Goal: Task Accomplishment & Management: Use online tool/utility

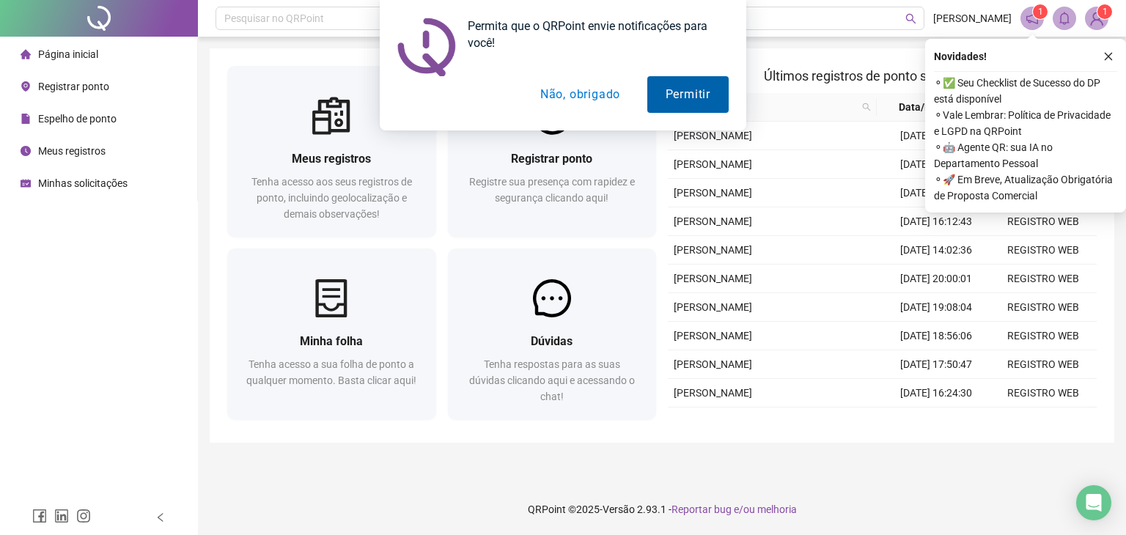
click at [682, 88] on button "Permitir" at bounding box center [688, 94] width 81 height 37
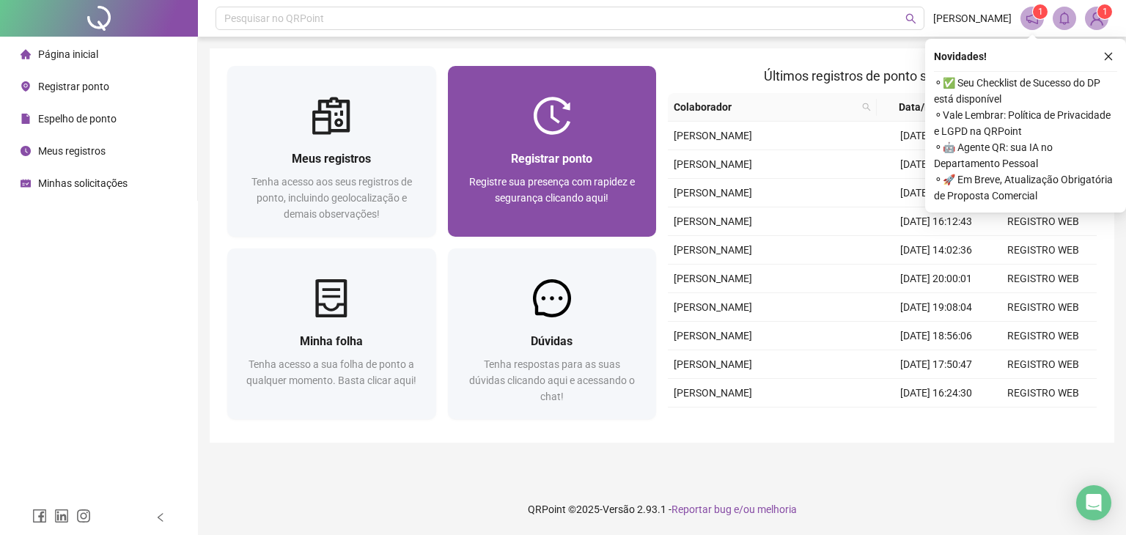
click at [572, 165] on span "Registrar ponto" at bounding box center [551, 159] width 81 height 14
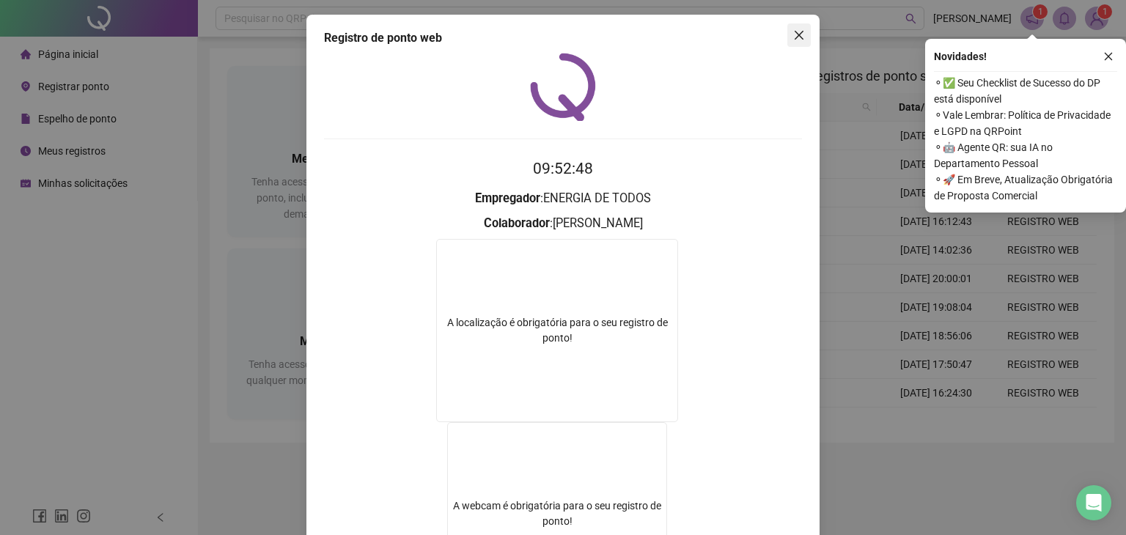
click at [793, 36] on icon "close" at bounding box center [799, 35] width 12 height 12
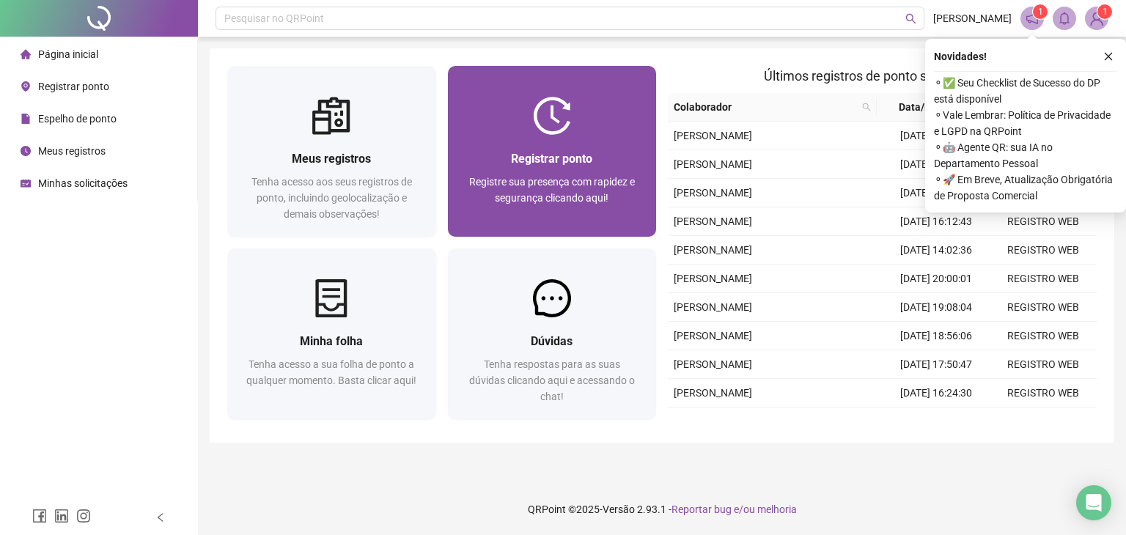
click at [570, 142] on div "Registrar ponto Registre sua presença com rapidez e segurança clicando aqui!" at bounding box center [552, 186] width 209 height 102
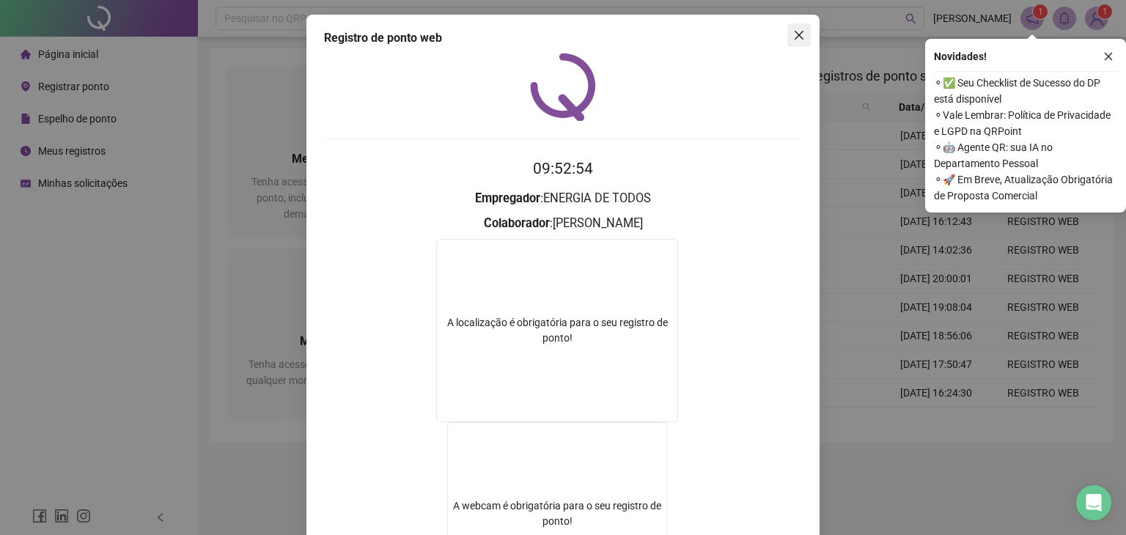
click at [794, 33] on icon "close" at bounding box center [799, 35] width 12 height 12
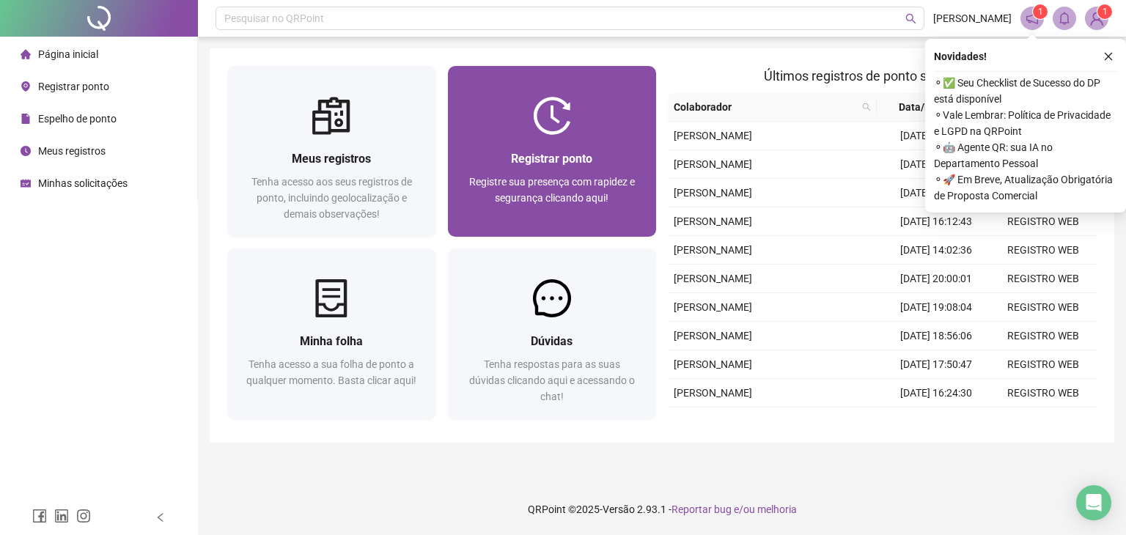
click at [568, 152] on span "Registrar ponto" at bounding box center [551, 159] width 81 height 14
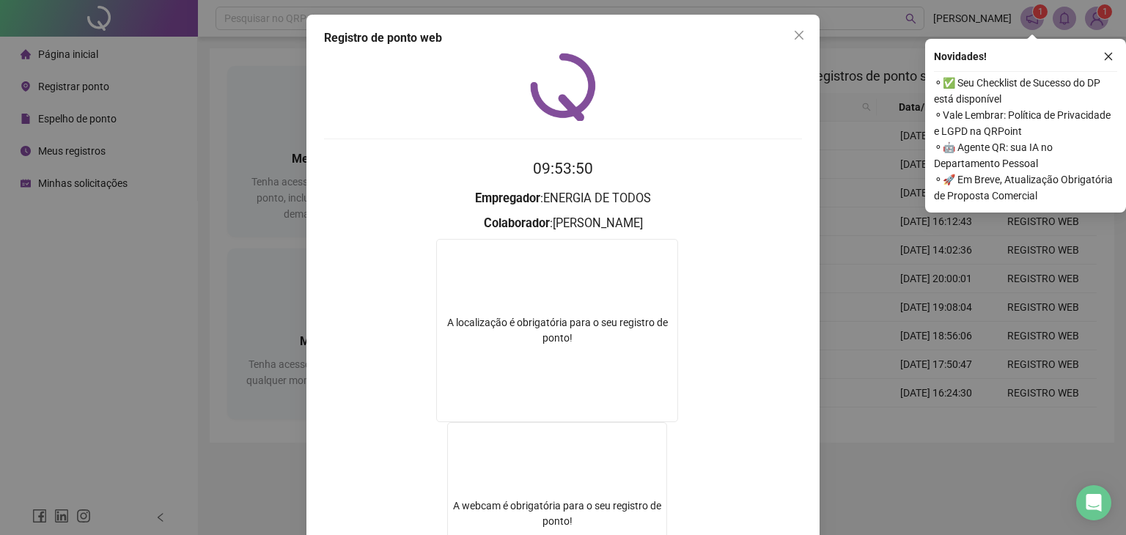
click at [793, 34] on icon "close" at bounding box center [799, 35] width 12 height 12
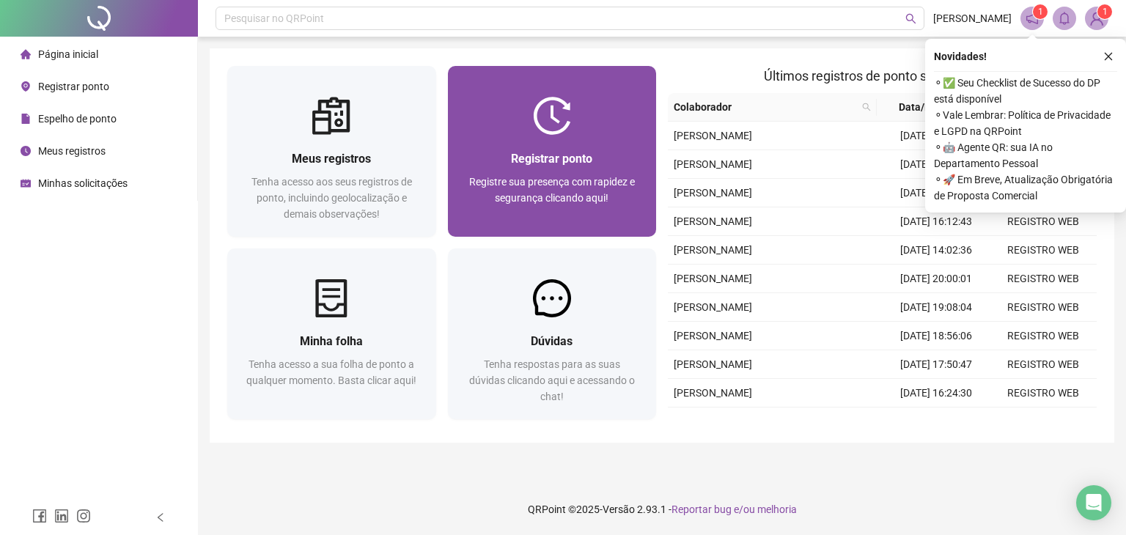
click at [536, 206] on div "Registre sua presença com rapidez e segurança clicando aqui!" at bounding box center [553, 198] width 174 height 48
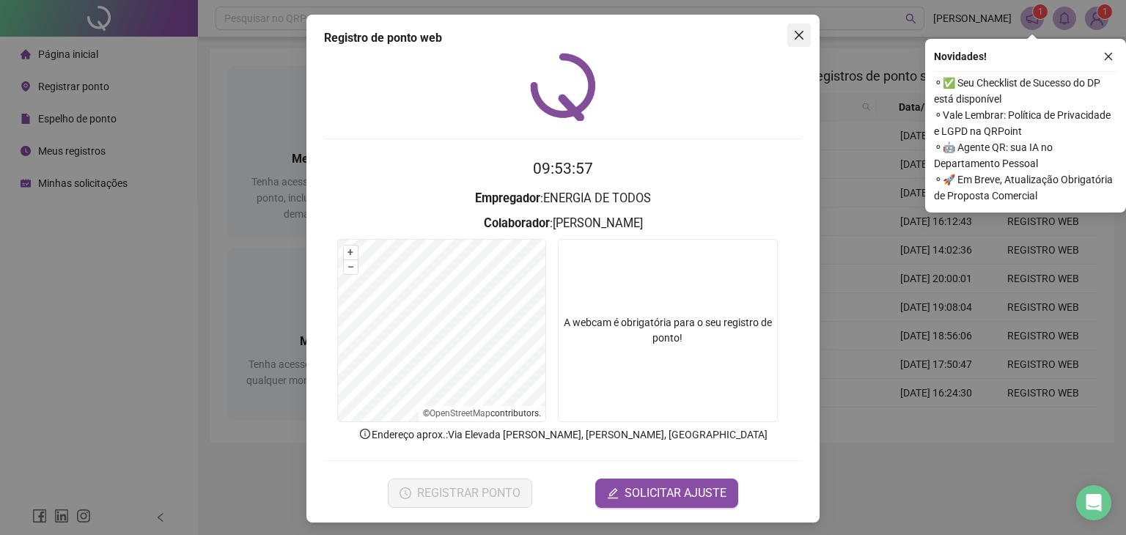
click at [792, 24] on button "Close" at bounding box center [799, 34] width 23 height 23
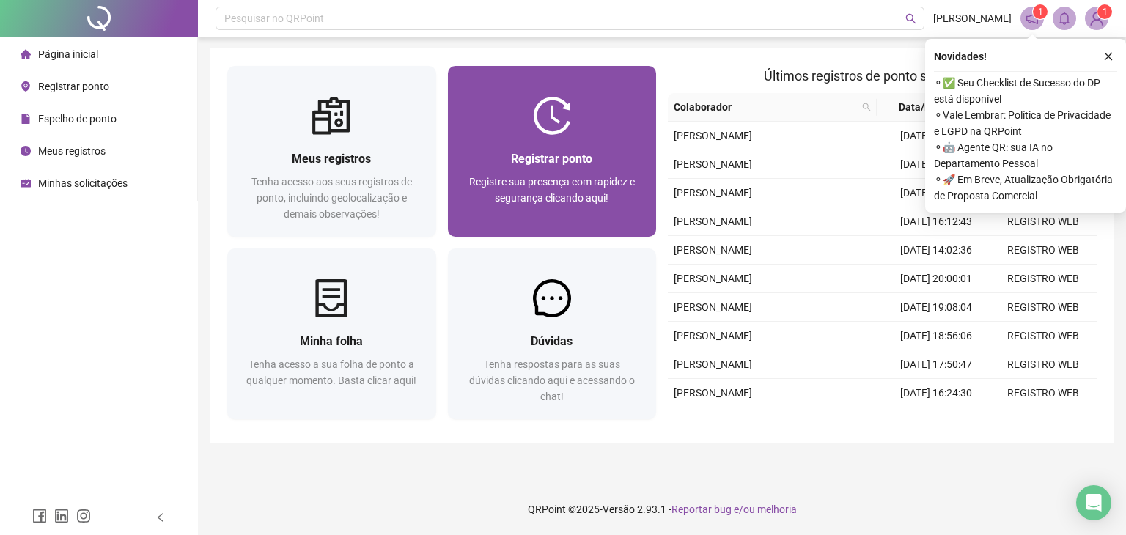
click at [560, 163] on span "Registrar ponto" at bounding box center [551, 159] width 81 height 14
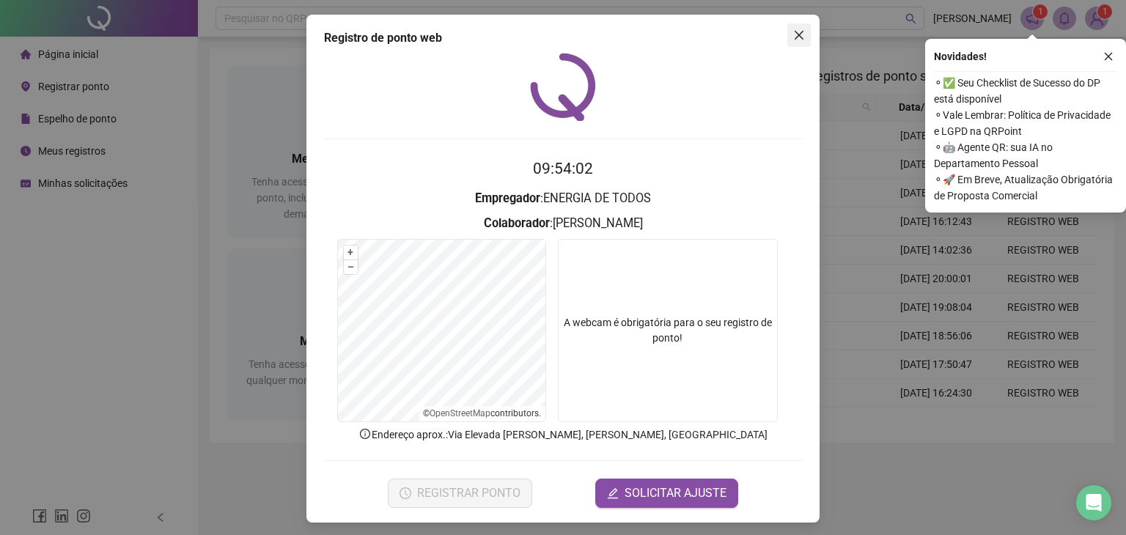
click at [793, 34] on icon "close" at bounding box center [799, 35] width 12 height 12
